Goal: Transaction & Acquisition: Purchase product/service

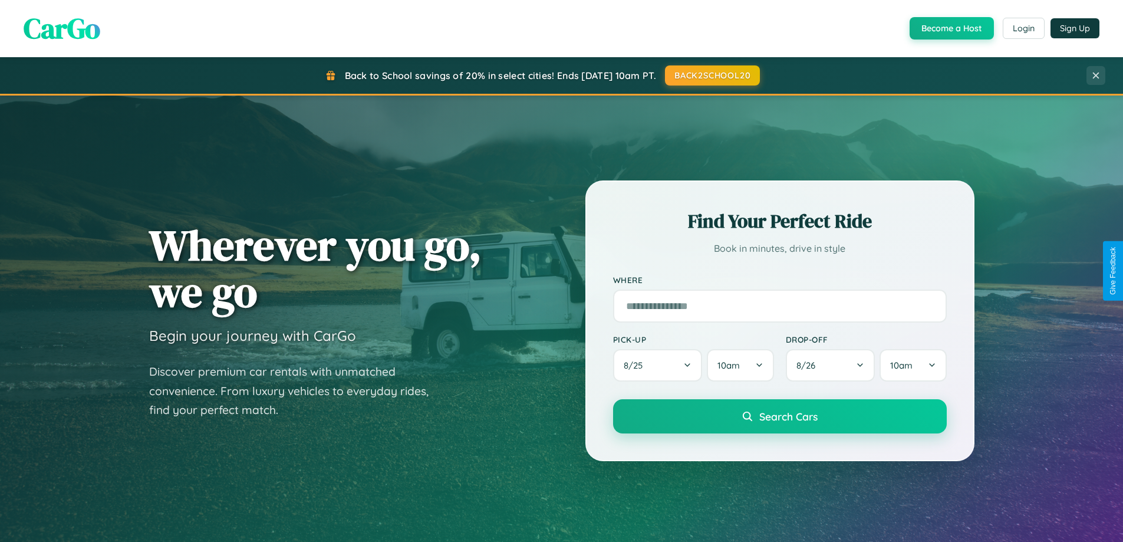
scroll to position [811, 0]
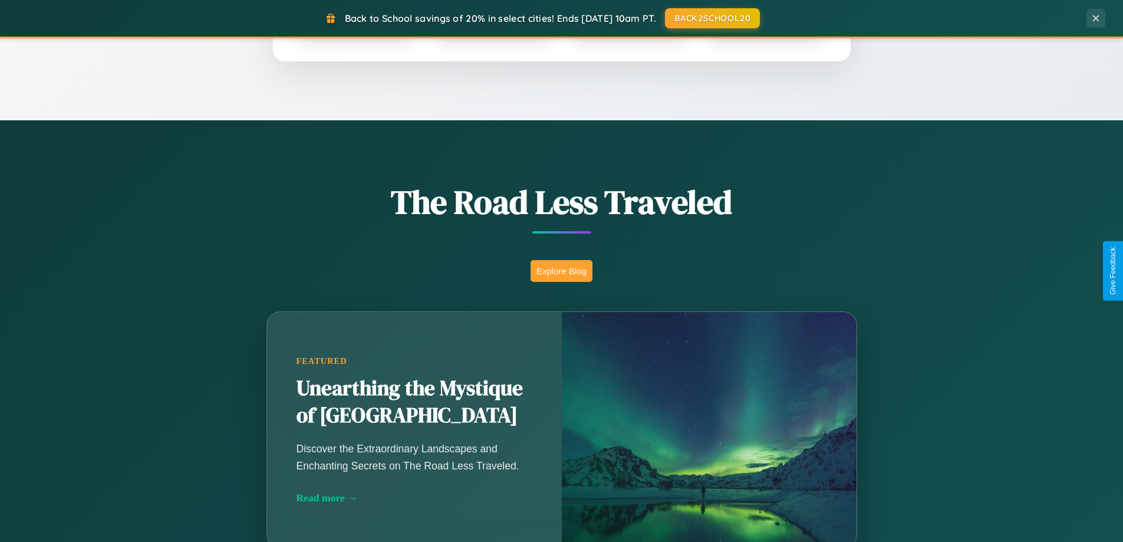
click at [561, 271] on button "Explore Blog" at bounding box center [561, 271] width 62 height 22
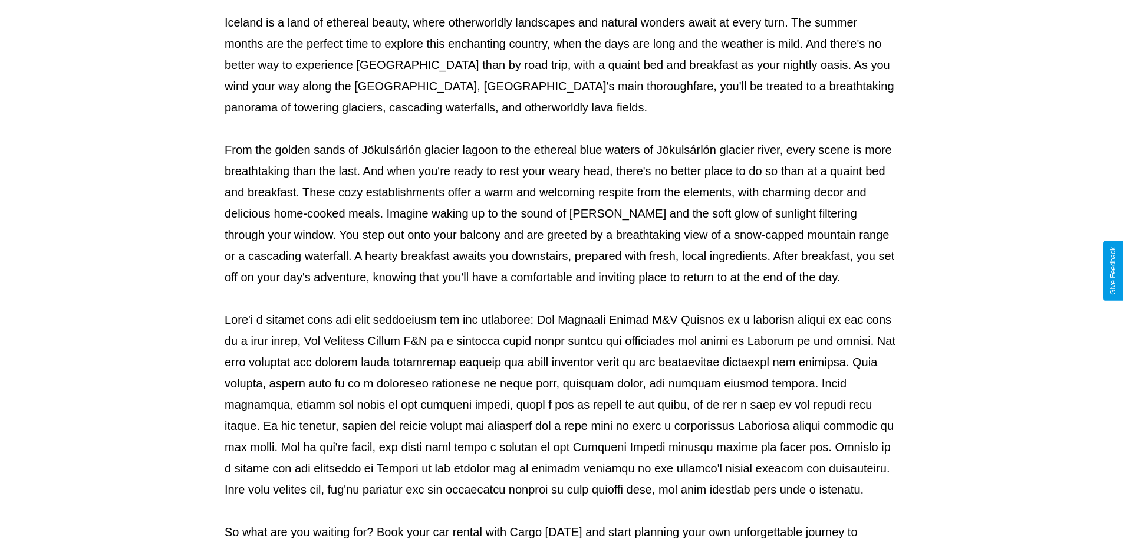
scroll to position [381, 0]
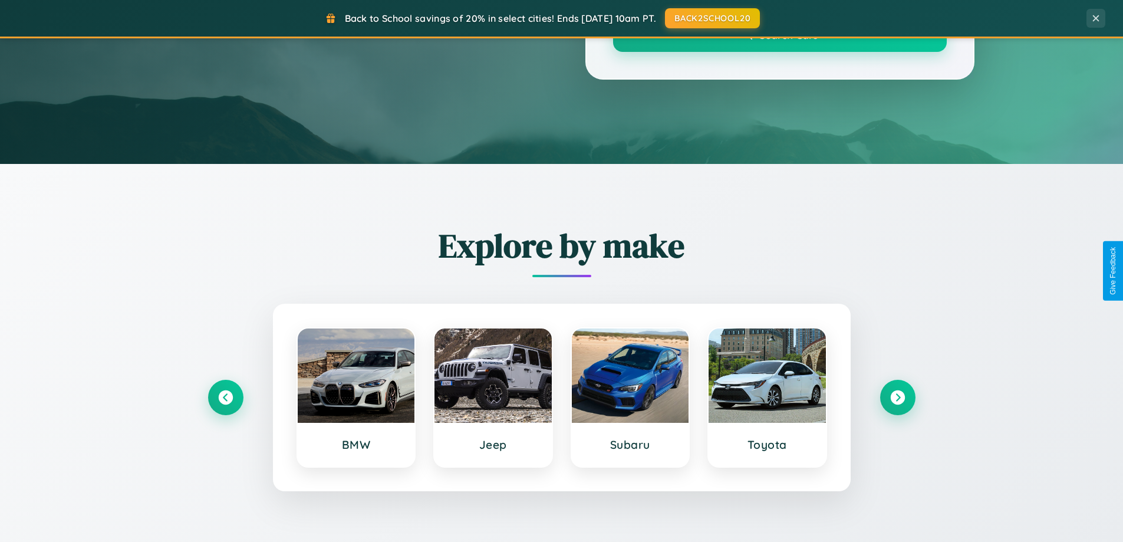
scroll to position [811, 0]
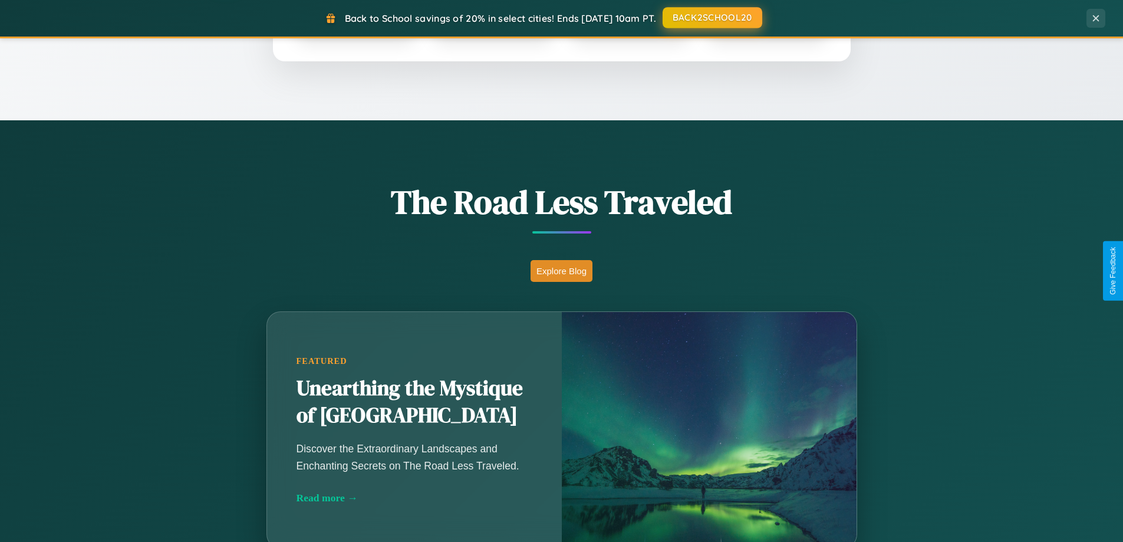
click at [711, 18] on button "BACK2SCHOOL20" at bounding box center [712, 17] width 100 height 21
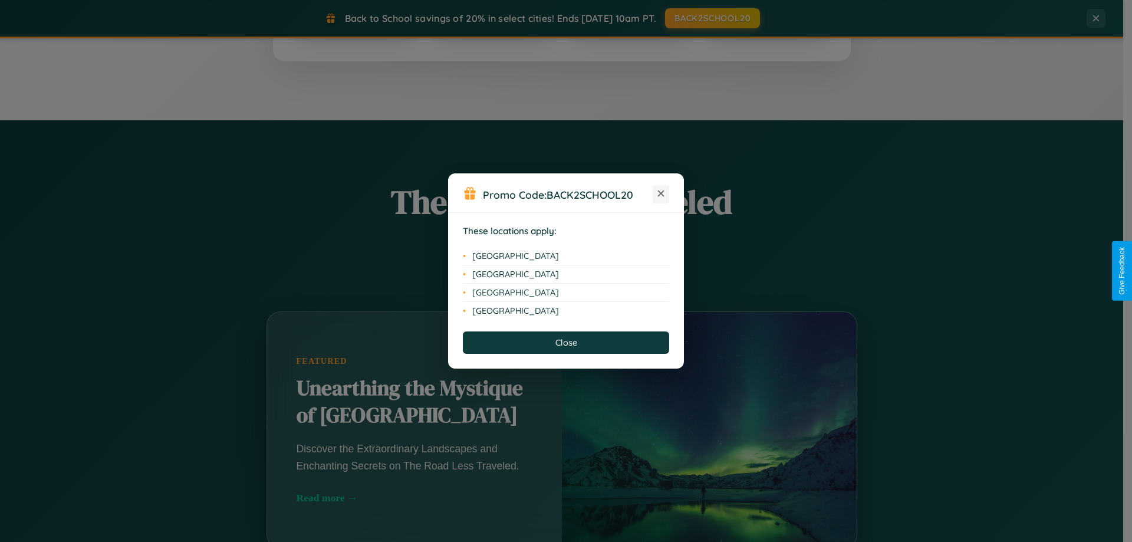
click at [661, 194] on icon at bounding box center [661, 193] width 6 height 6
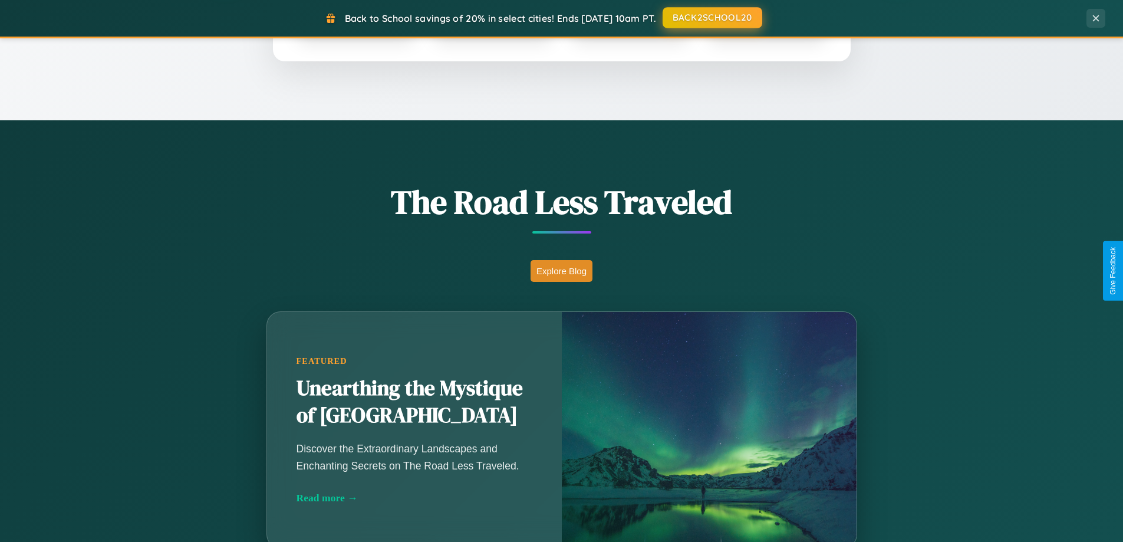
click at [711, 18] on button "BACK2SCHOOL20" at bounding box center [712, 17] width 100 height 21
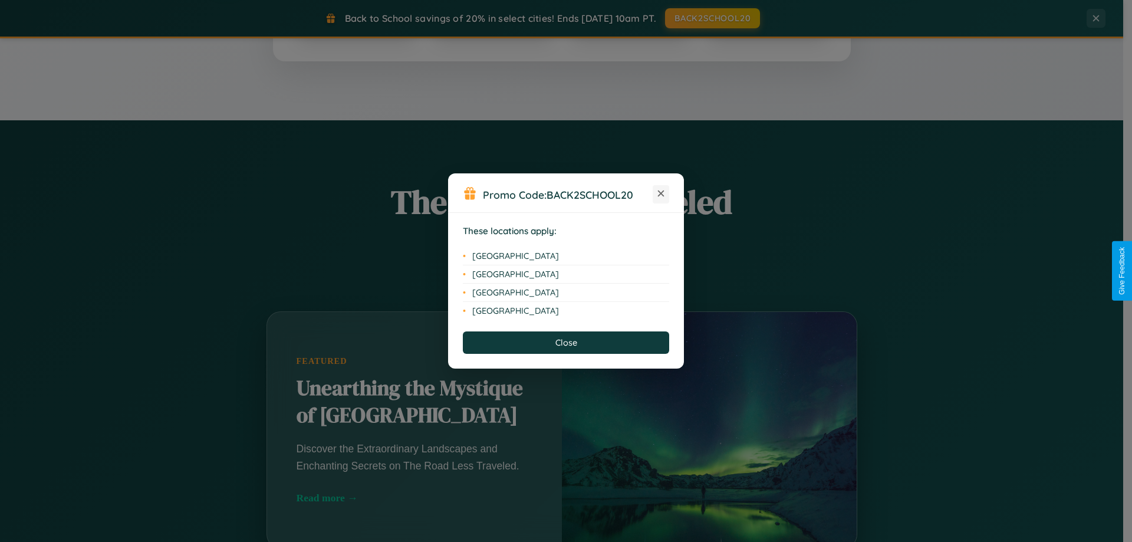
click at [661, 194] on icon at bounding box center [661, 193] width 6 height 6
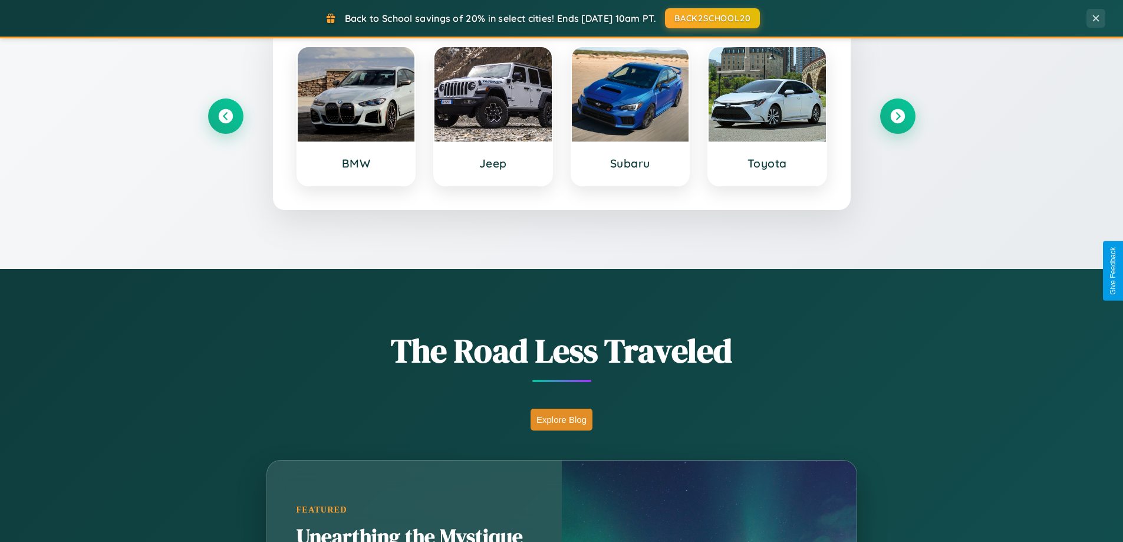
scroll to position [35, 0]
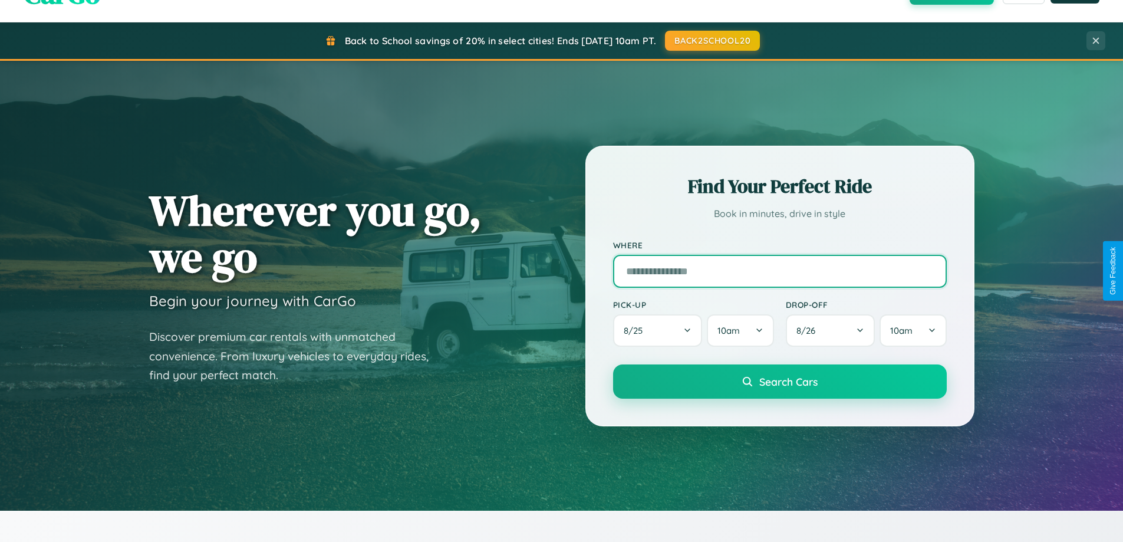
click at [779, 271] on input "text" at bounding box center [780, 271] width 334 height 33
type input "**********"
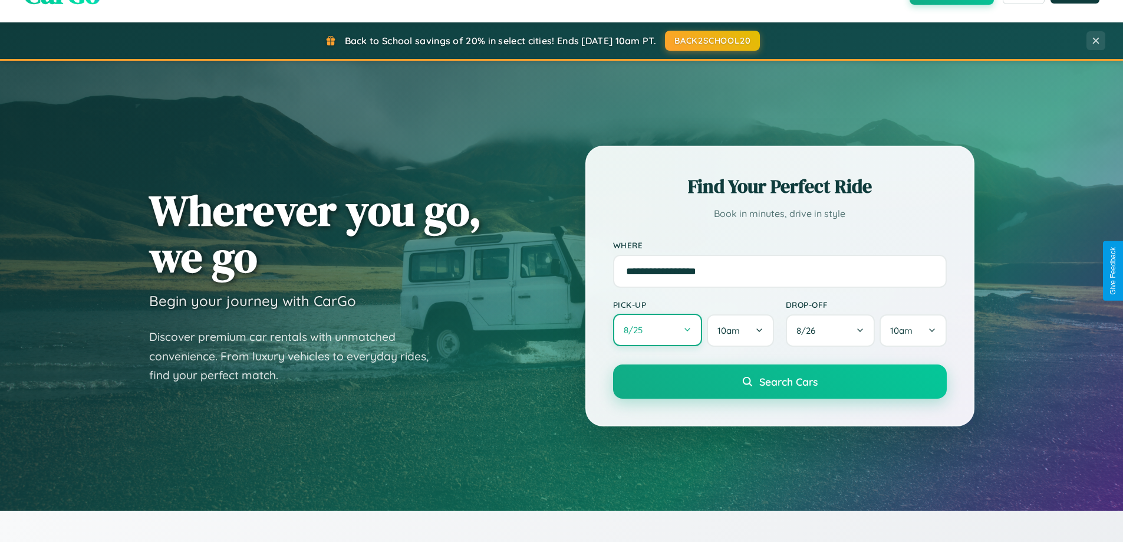
click at [657, 330] on button "8 / 25" at bounding box center [658, 330] width 90 height 32
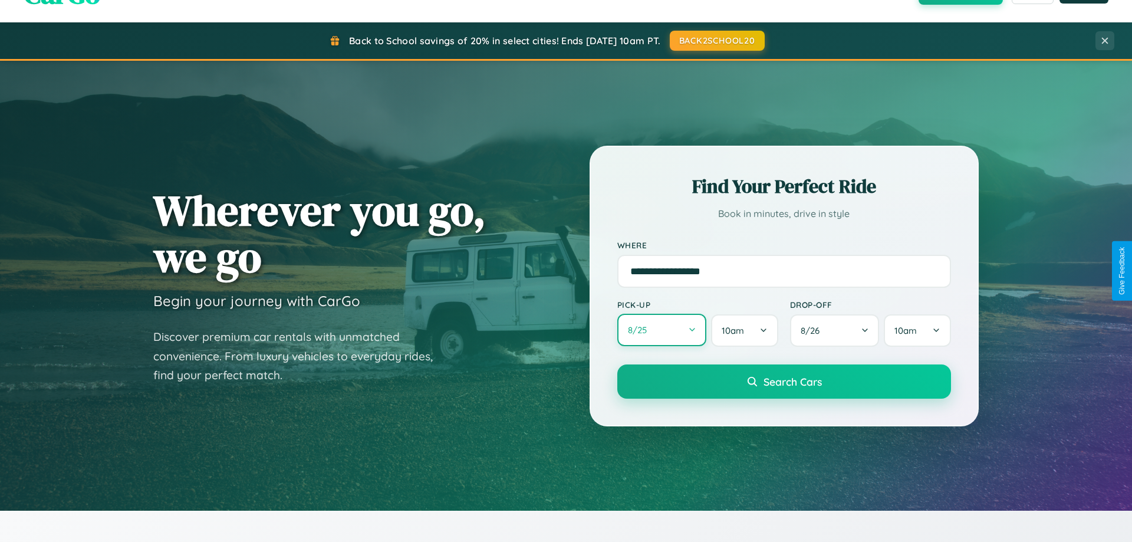
select select "*"
select select "****"
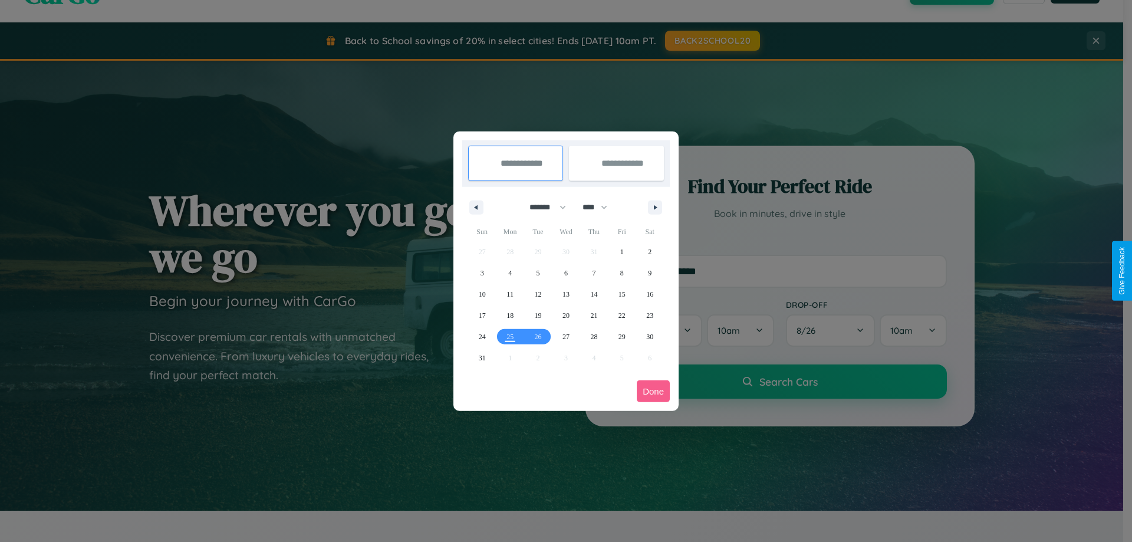
drag, startPoint x: 542, startPoint y: 207, endPoint x: 566, endPoint y: 236, distance: 37.7
click at [542, 207] on select "******* ******** ***** ***** *** **** **** ****** ********* ******* ******** **…" at bounding box center [545, 206] width 50 height 19
select select "*"
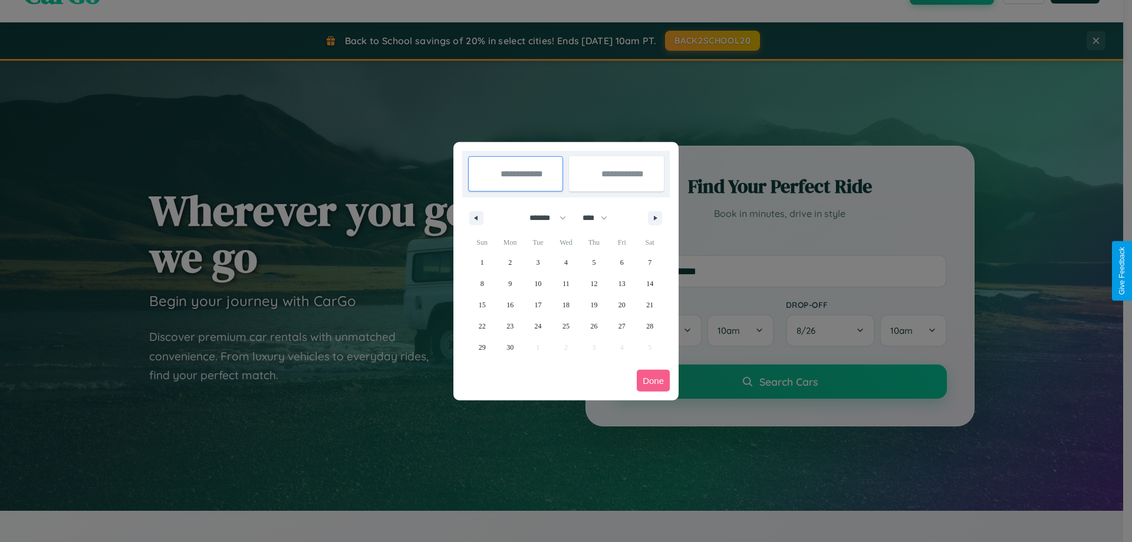
drag, startPoint x: 600, startPoint y: 217, endPoint x: 566, endPoint y: 236, distance: 39.0
click at [600, 217] on select "**** **** **** **** **** **** **** **** **** **** **** **** **** **** **** ****…" at bounding box center [593, 217] width 35 height 19
select select "****"
click at [510, 283] on span "8" at bounding box center [510, 283] width 4 height 21
type input "**********"
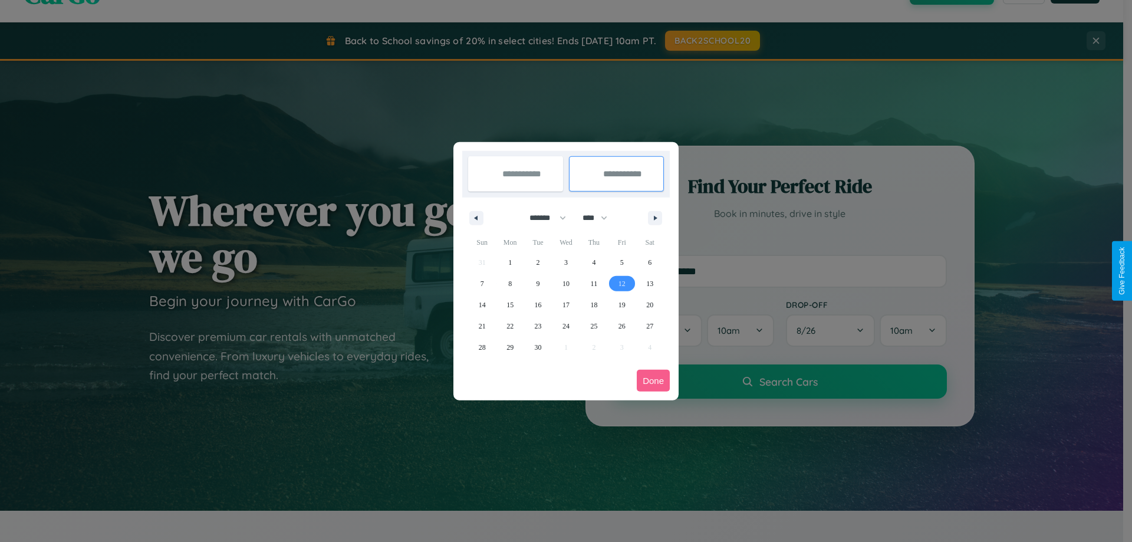
click at [621, 283] on span "12" at bounding box center [621, 283] width 7 height 21
type input "**********"
click at [653, 380] on button "Done" at bounding box center [653, 381] width 33 height 22
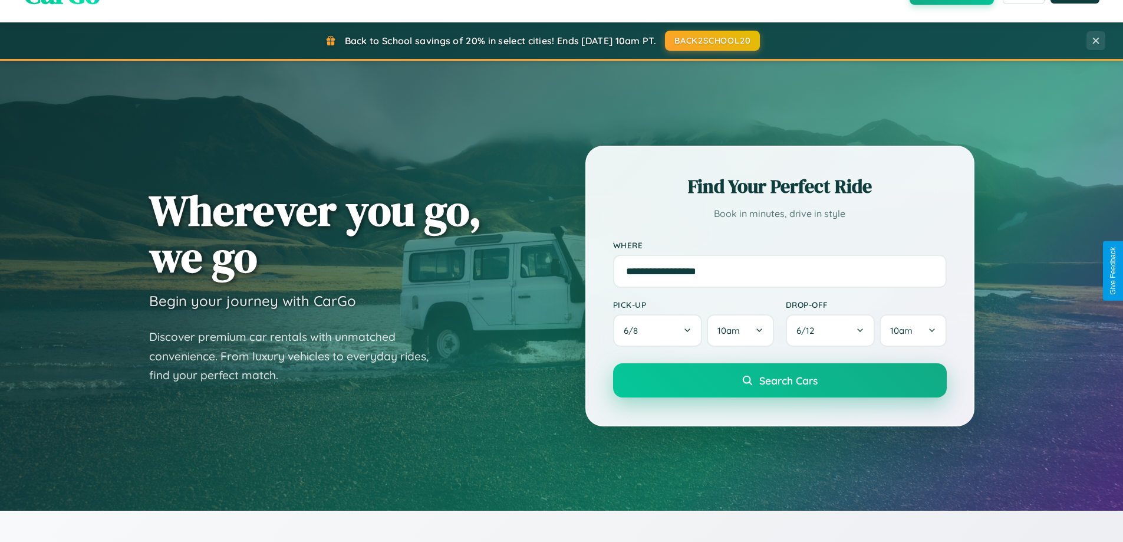
click at [779, 380] on span "Search Cars" at bounding box center [788, 380] width 58 height 13
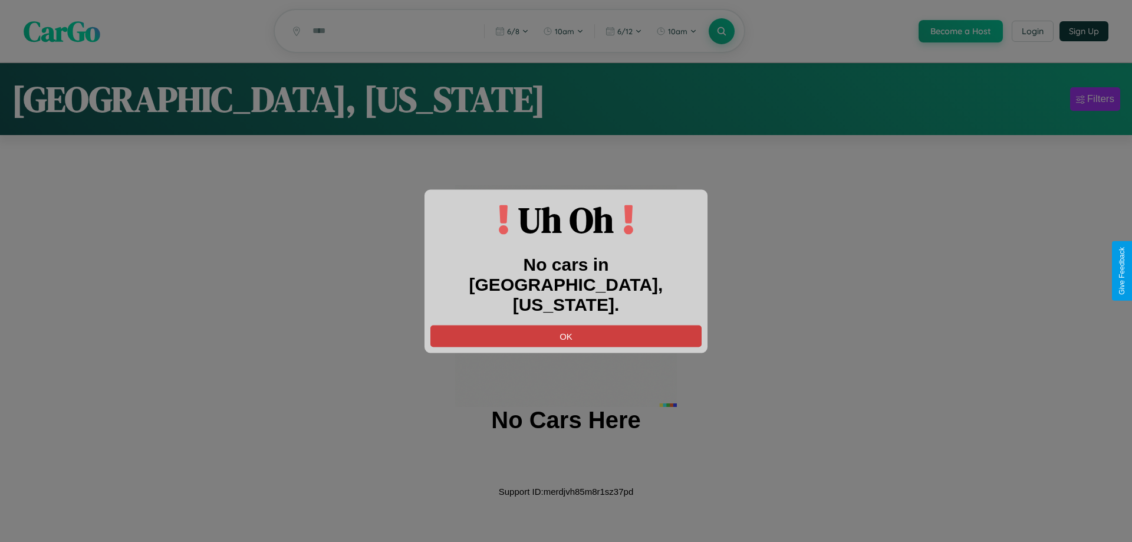
click at [566, 325] on button "OK" at bounding box center [565, 336] width 271 height 22
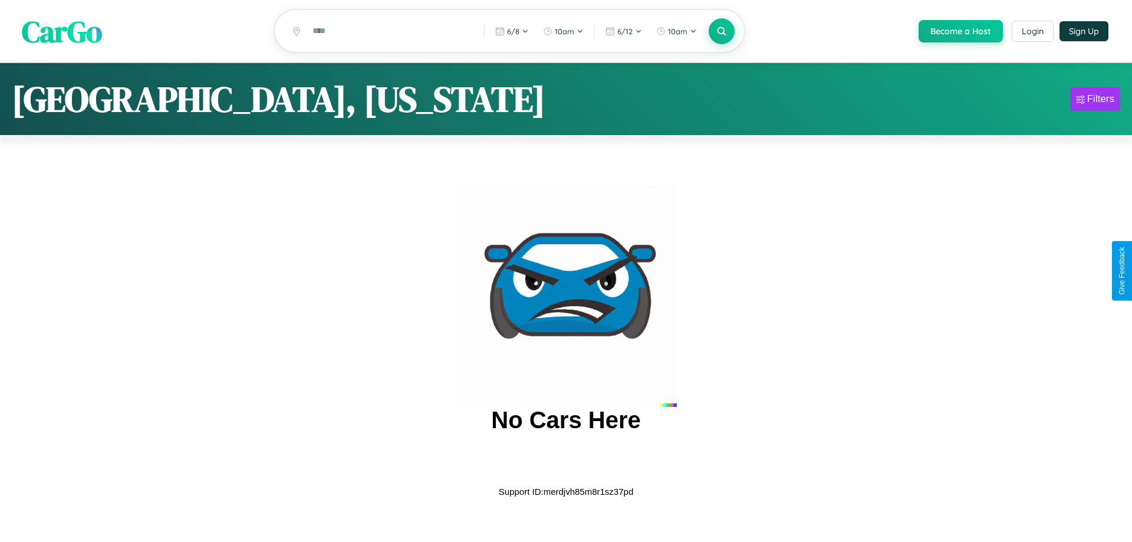
click at [62, 32] on span "CarGo" at bounding box center [62, 31] width 80 height 41
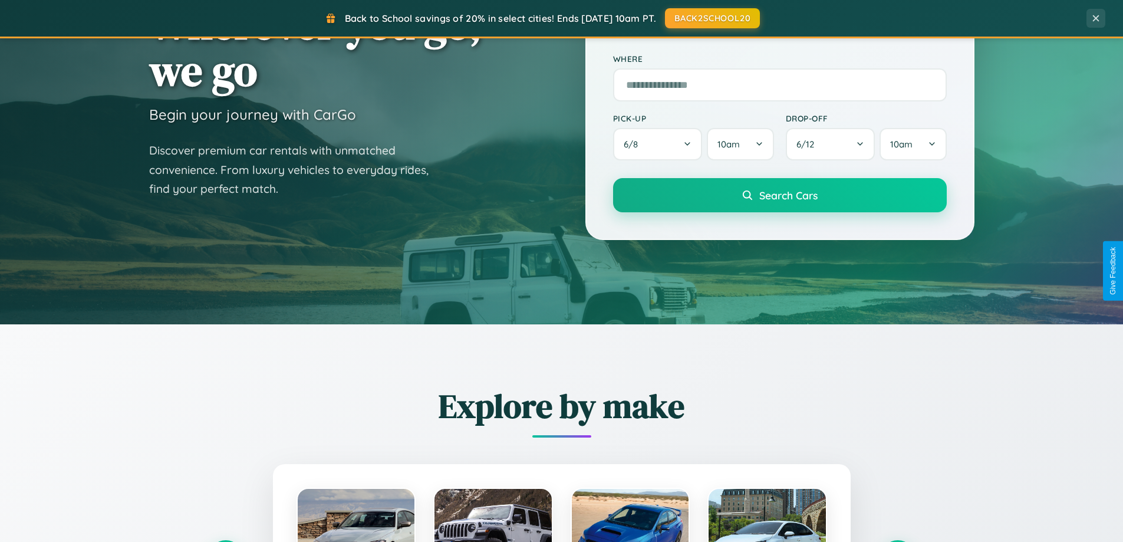
scroll to position [1894, 0]
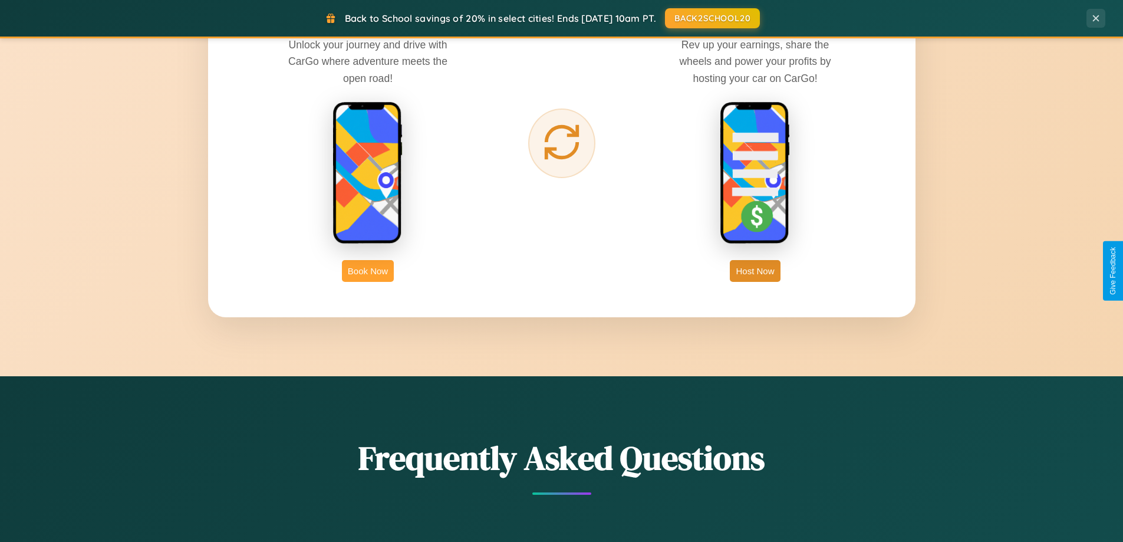
click at [368, 271] on button "Book Now" at bounding box center [368, 271] width 52 height 22
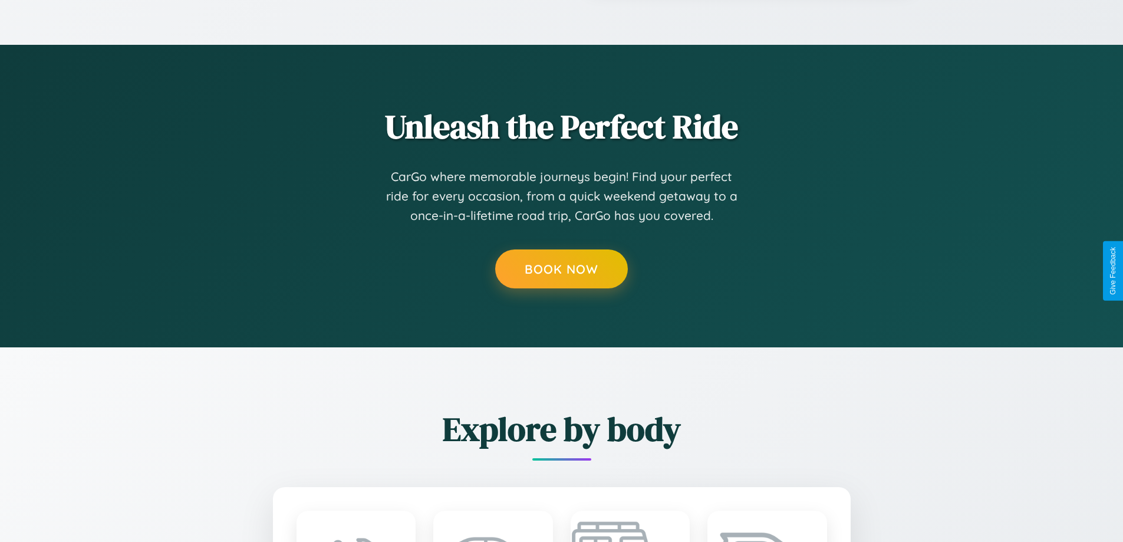
scroll to position [983, 0]
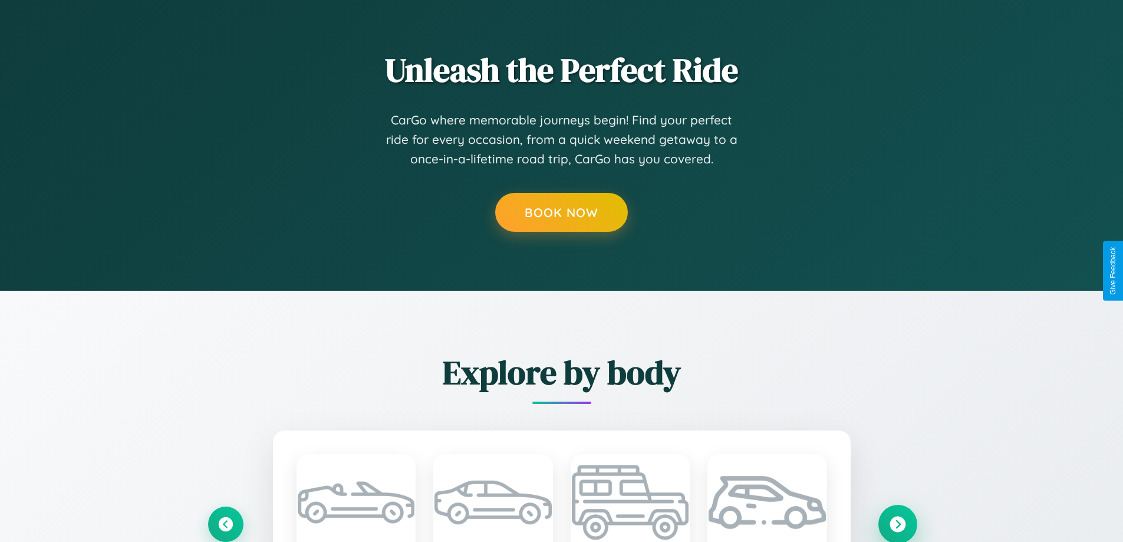
click at [897, 523] on icon at bounding box center [897, 524] width 16 height 16
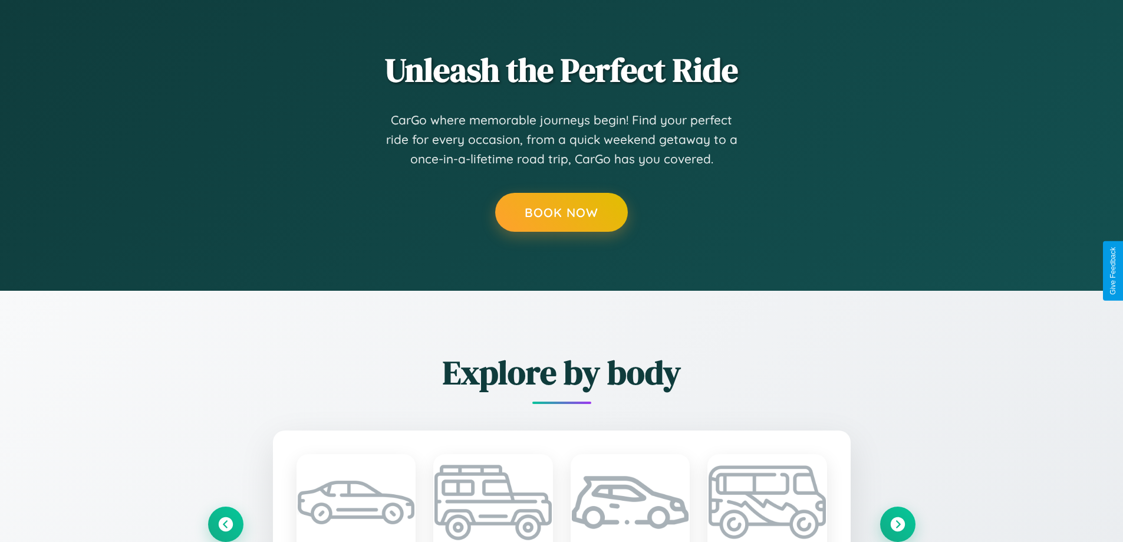
scroll to position [0, 0]
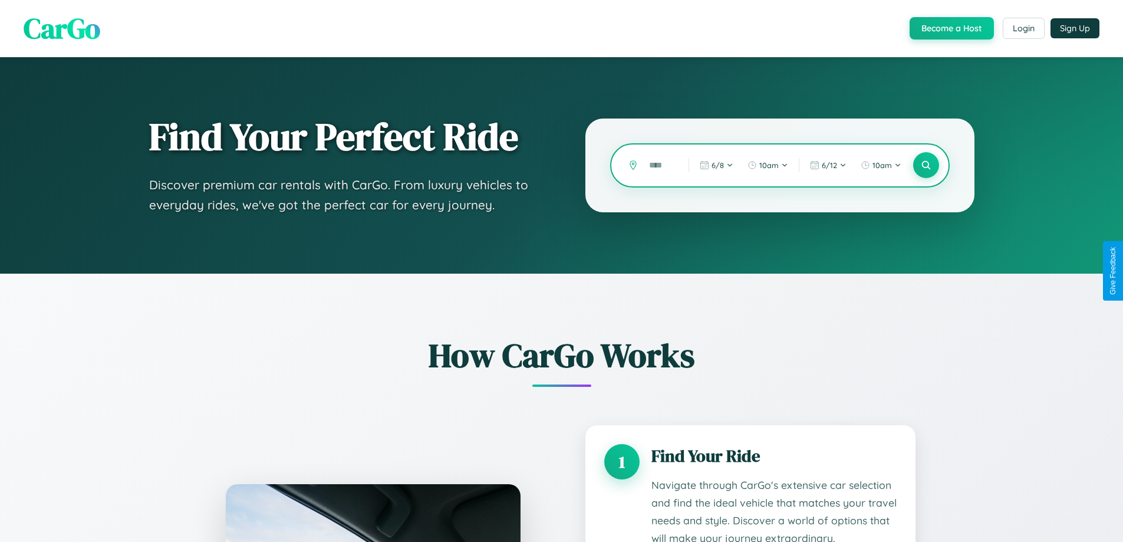
click at [660, 165] on input "text" at bounding box center [660, 165] width 34 height 21
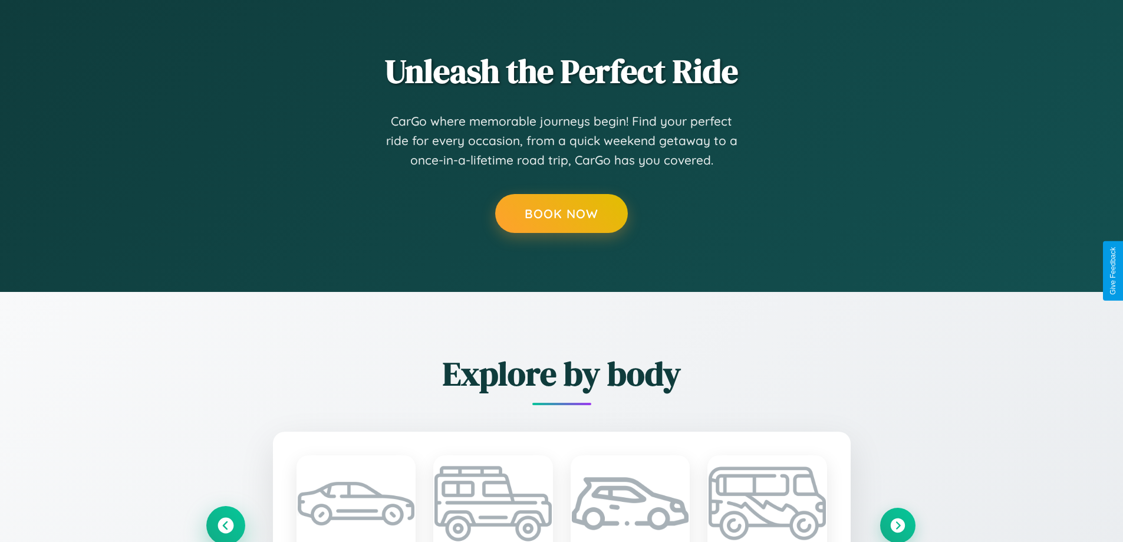
click at [225, 525] on icon at bounding box center [225, 525] width 16 height 16
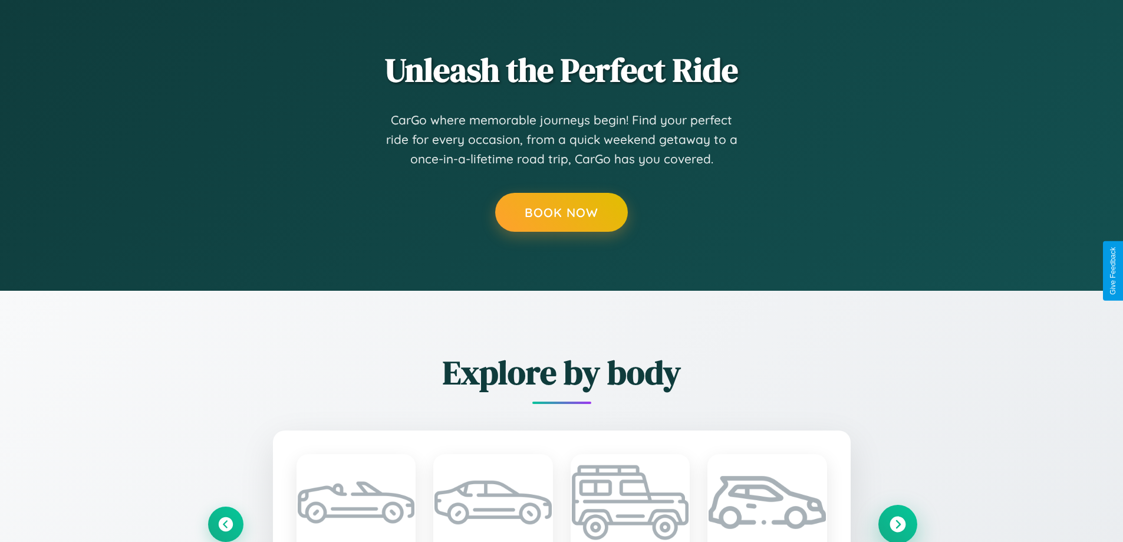
scroll to position [0, 18]
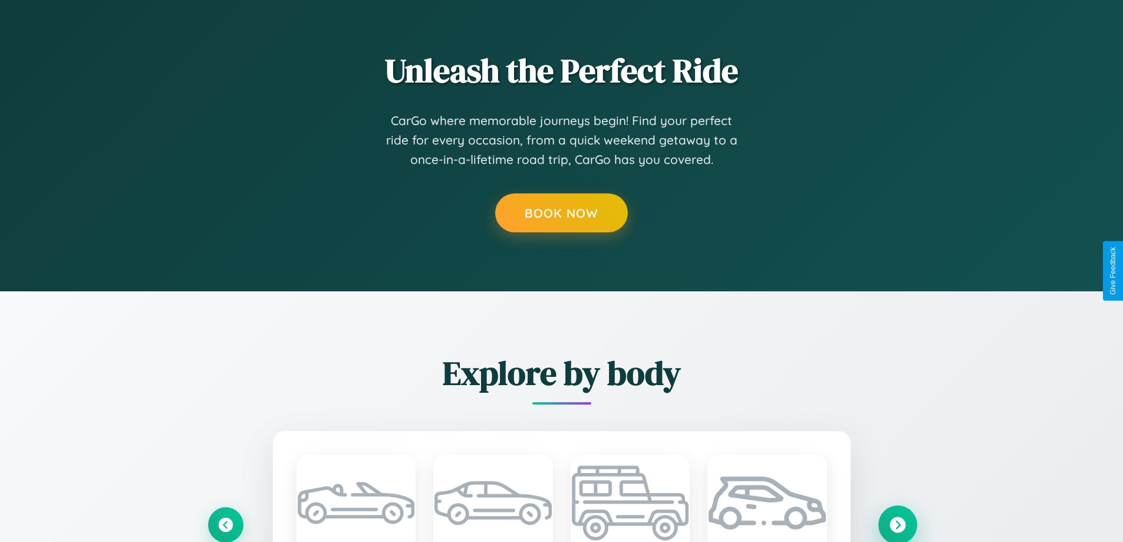
click at [897, 524] on icon at bounding box center [897, 524] width 16 height 16
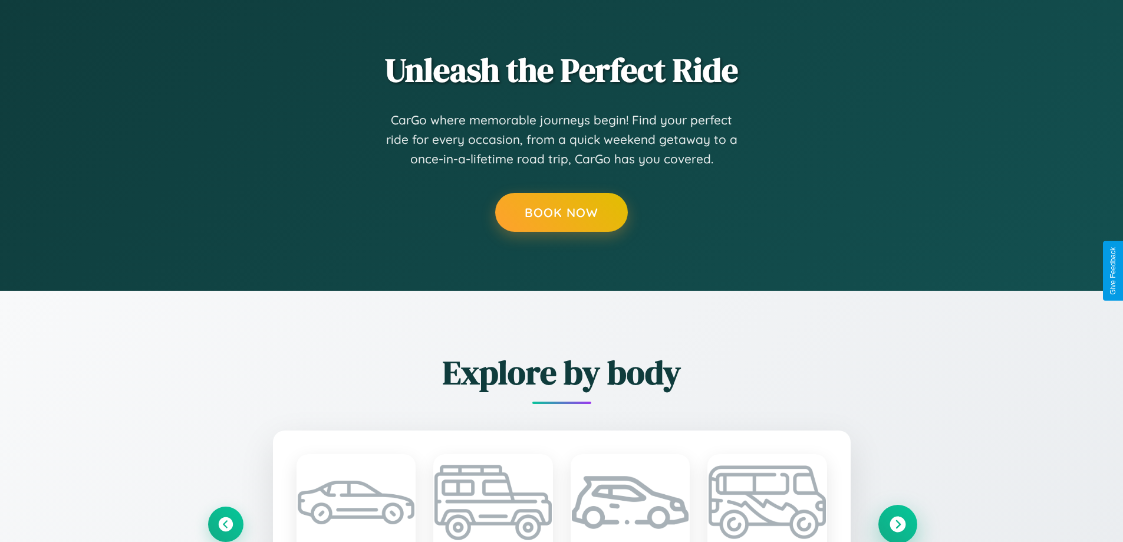
scroll to position [0, 0]
click at [897, 523] on icon at bounding box center [897, 524] width 16 height 16
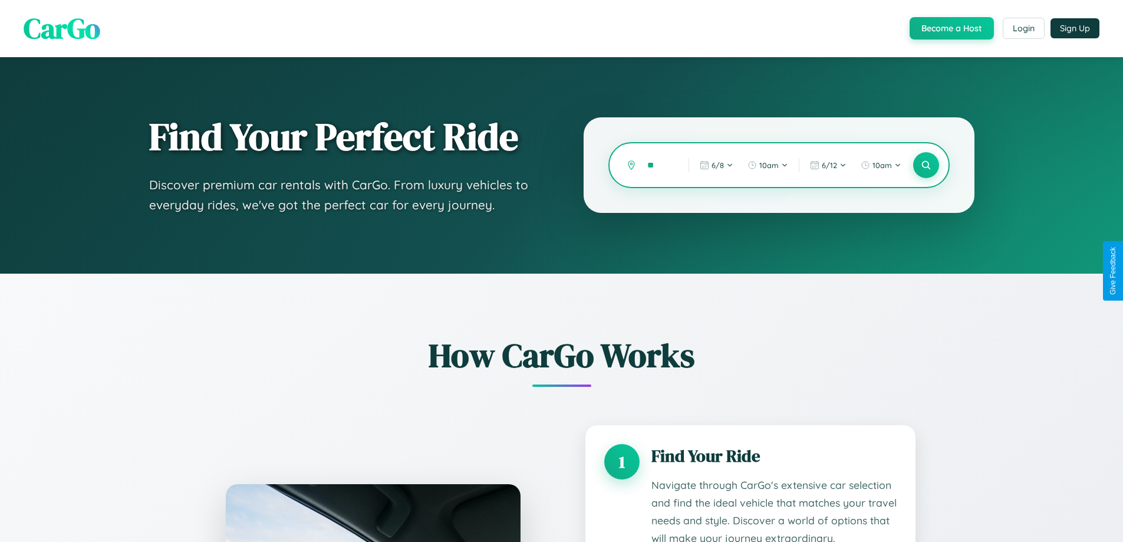
type input "*"
type input "********"
click at [925, 165] on icon at bounding box center [925, 165] width 11 height 11
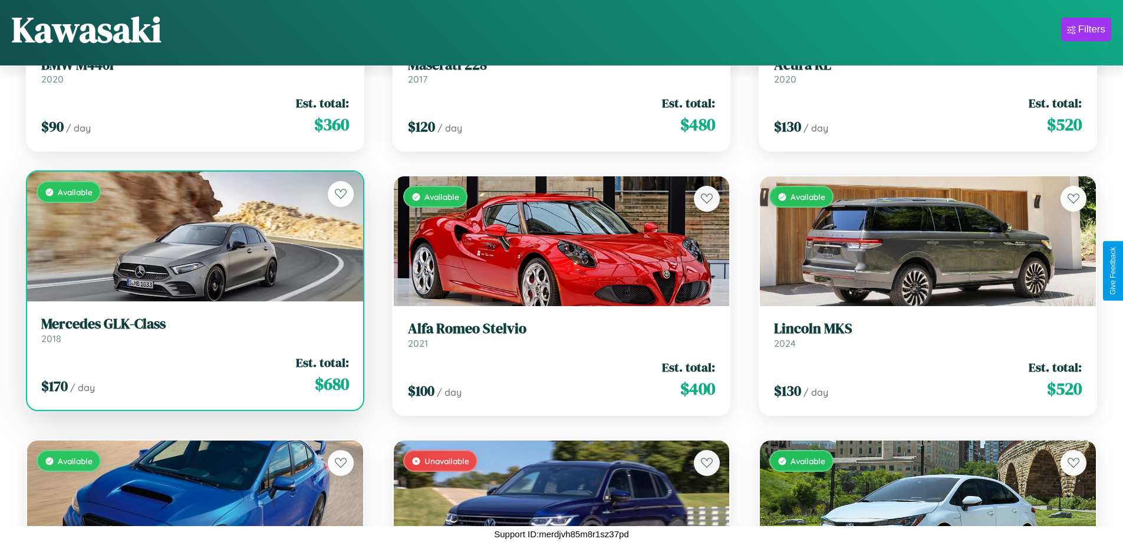
click at [193, 334] on link "Mercedes GLK-Class 2018" at bounding box center [195, 329] width 308 height 29
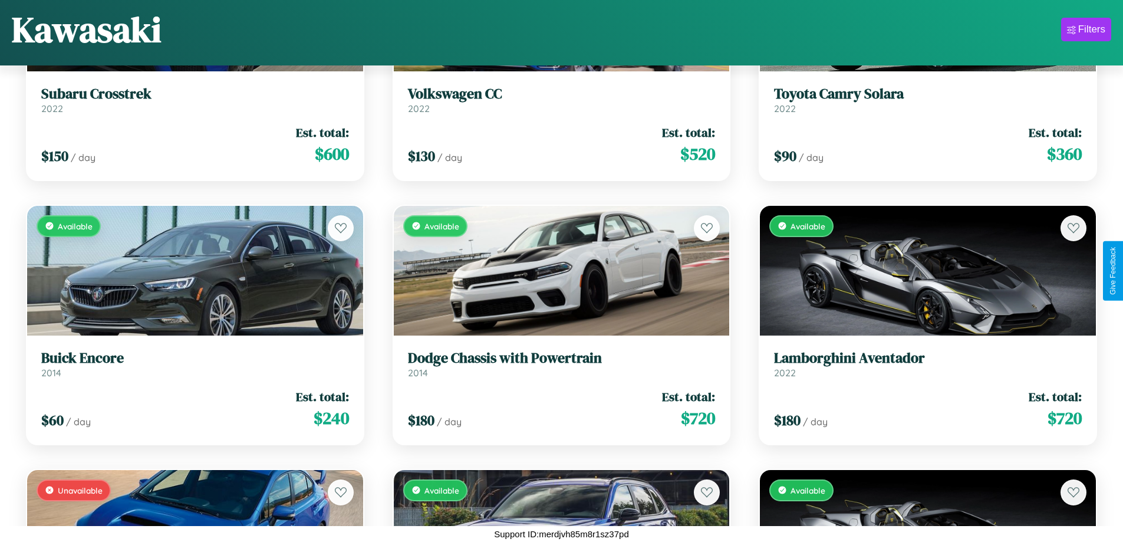
scroll to position [1221, 0]
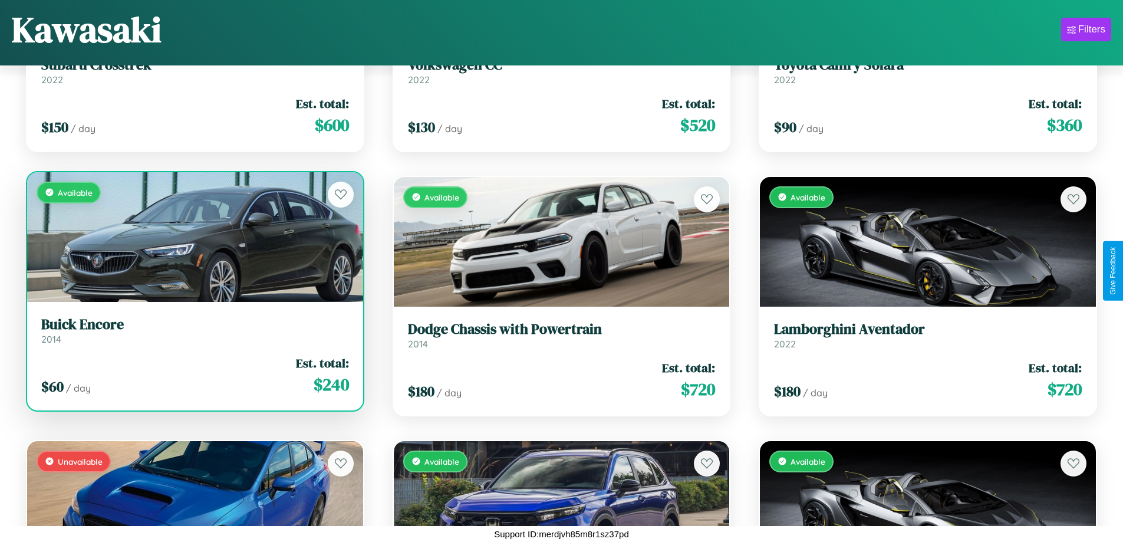
click at [193, 380] on div "$ 60 / day Est. total: $ 240" at bounding box center [195, 375] width 308 height 42
click at [193, 375] on div "$ 60 / day Est. total: $ 240" at bounding box center [195, 375] width 308 height 42
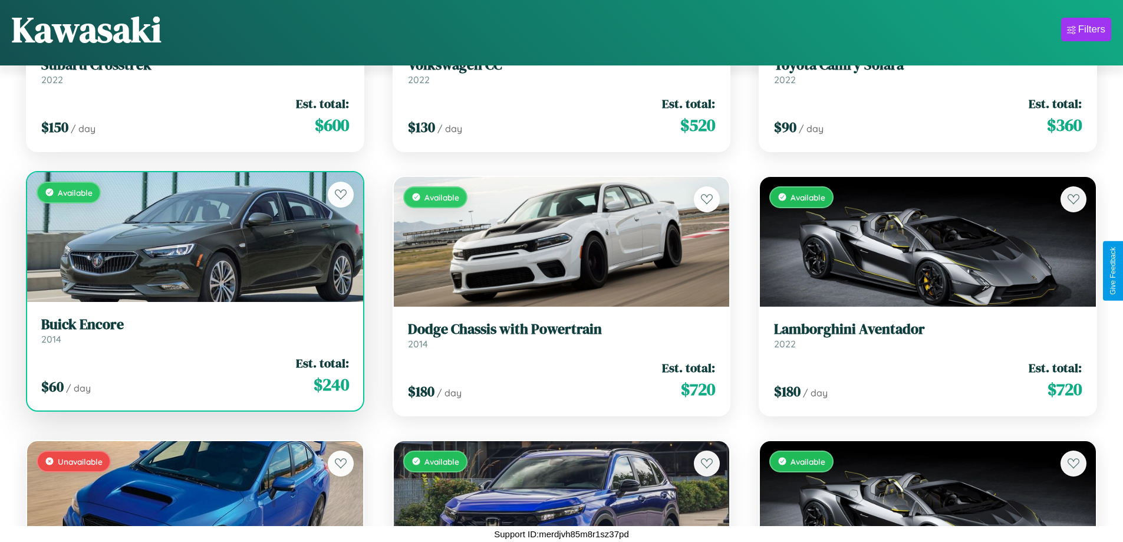
click at [193, 375] on div "$ 60 / day Est. total: $ 240" at bounding box center [195, 375] width 308 height 42
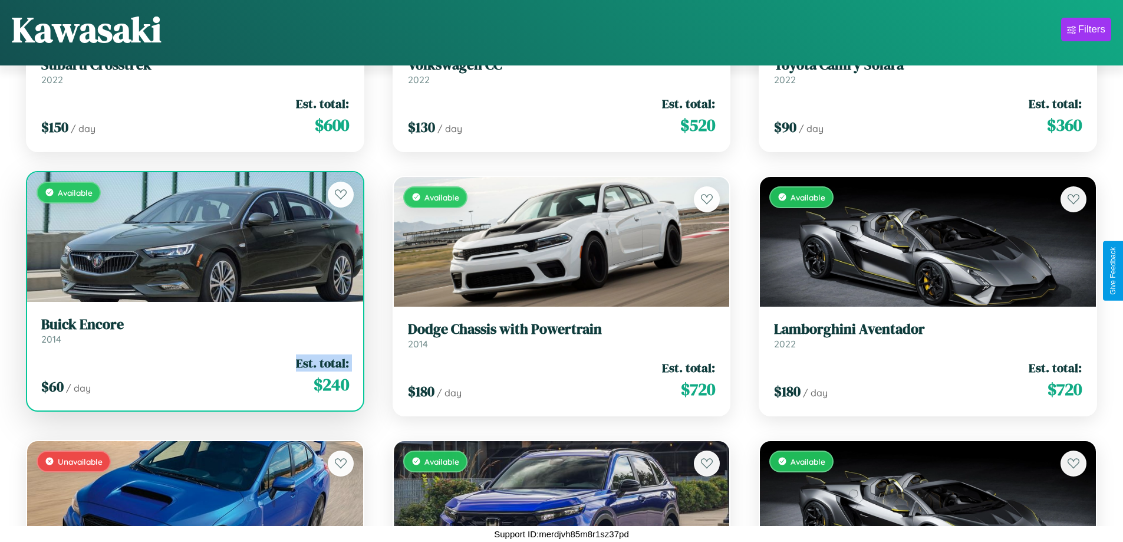
click at [193, 375] on div "$ 60 / day Est. total: $ 240" at bounding box center [195, 375] width 308 height 42
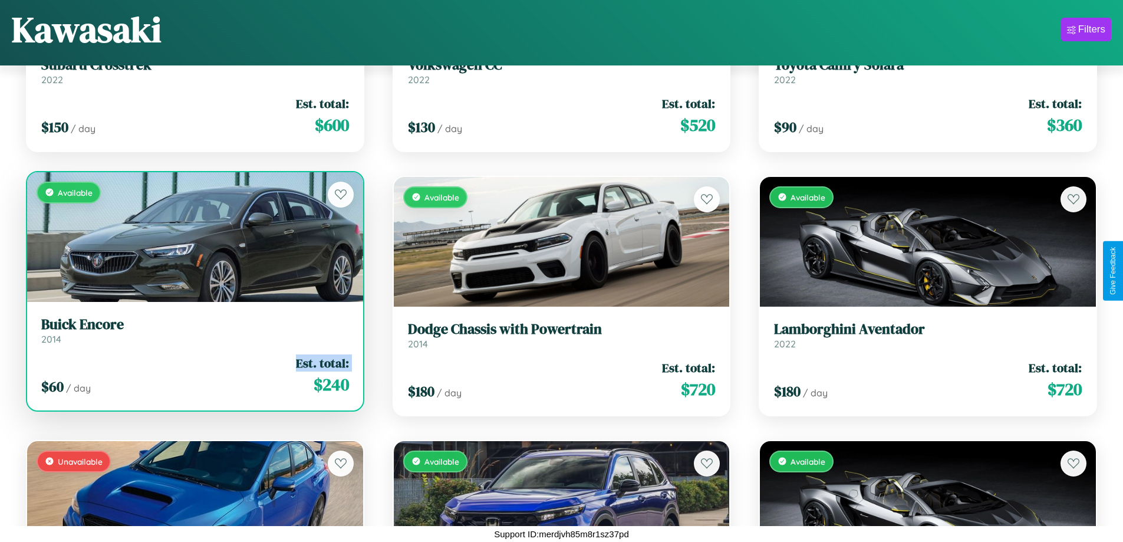
click at [193, 375] on div "$ 60 / day Est. total: $ 240" at bounding box center [195, 375] width 308 height 42
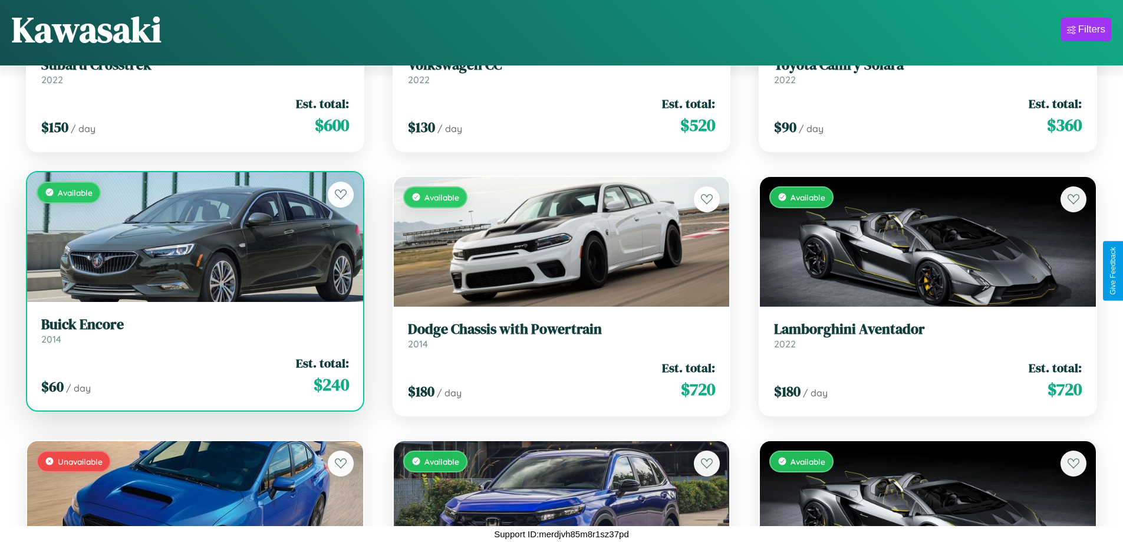
click at [193, 375] on div "$ 60 / day Est. total: $ 240" at bounding box center [195, 375] width 308 height 42
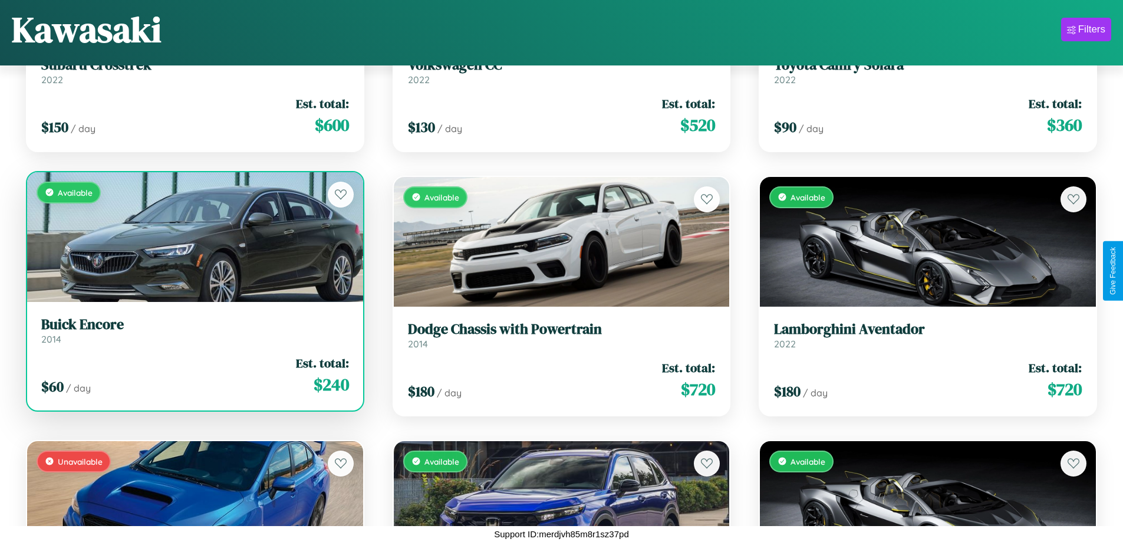
click at [193, 330] on h3 "Buick Encore" at bounding box center [195, 324] width 308 height 17
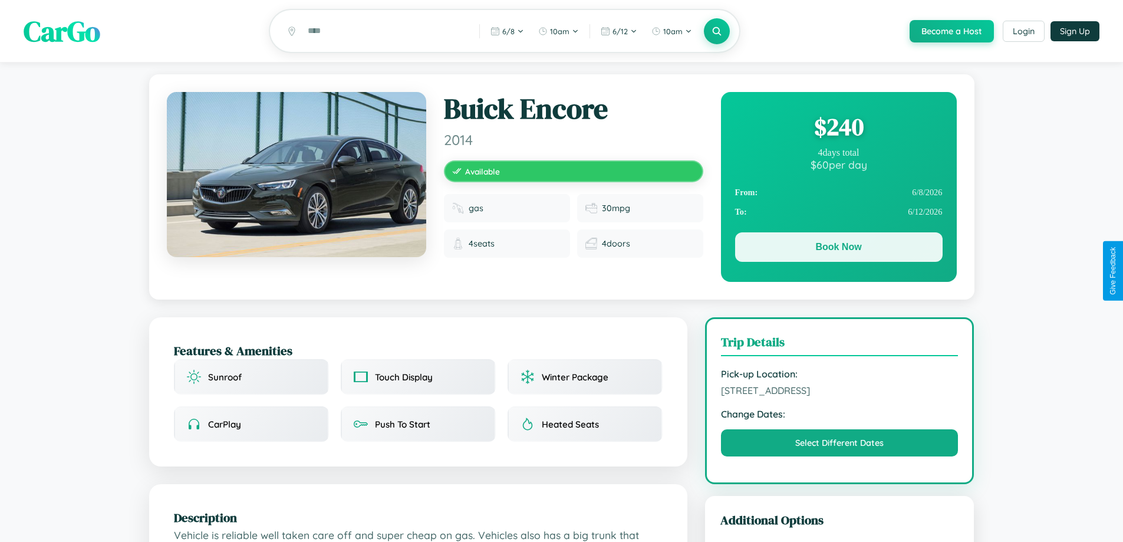
click at [838, 249] on button "Book Now" at bounding box center [838, 246] width 207 height 29
